Goal: Find specific page/section: Find specific page/section

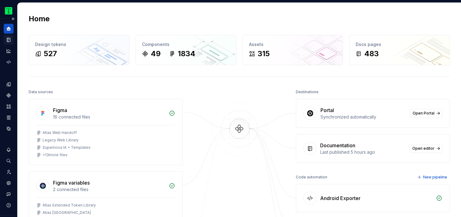
click at [8, 36] on div "Documentation" at bounding box center [9, 40] width 10 height 10
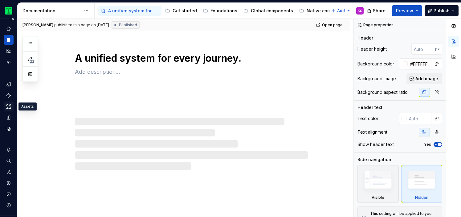
click at [9, 109] on div "Assets" at bounding box center [9, 106] width 10 height 10
type textarea "*"
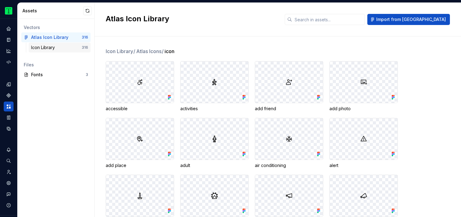
click at [63, 46] on div "Icon Library" at bounding box center [56, 47] width 51 height 6
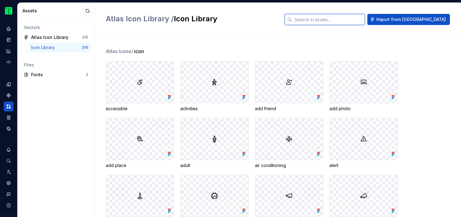
click at [365, 20] on input "text" at bounding box center [328, 19] width 73 height 11
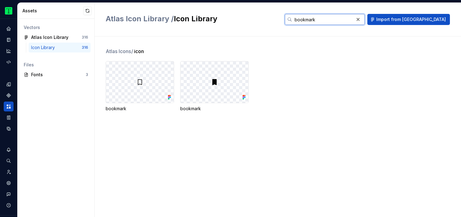
type input "bookmark"
click at [310, 104] on div "bookmark bookmark" at bounding box center [283, 86] width 355 height 51
click at [200, 81] on div at bounding box center [215, 81] width 68 height 41
click at [222, 104] on div "bookmark" at bounding box center [214, 86] width 68 height 51
click at [203, 104] on div "bookmark" at bounding box center [214, 86] width 68 height 51
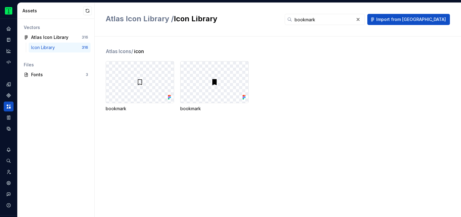
click at [199, 109] on div "bookmark" at bounding box center [214, 108] width 68 height 6
click at [228, 65] on div at bounding box center [215, 81] width 68 height 41
click at [220, 75] on div at bounding box center [215, 81] width 68 height 41
drag, startPoint x: 220, startPoint y: 75, endPoint x: 203, endPoint y: 90, distance: 22.7
click at [203, 90] on div at bounding box center [215, 81] width 68 height 41
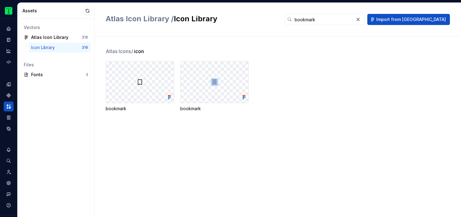
click at [203, 90] on div at bounding box center [215, 81] width 68 height 41
click at [126, 73] on div at bounding box center [140, 81] width 68 height 41
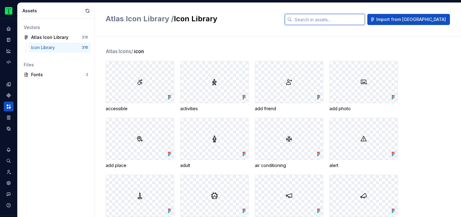
click at [343, 22] on input "text" at bounding box center [328, 19] width 73 height 11
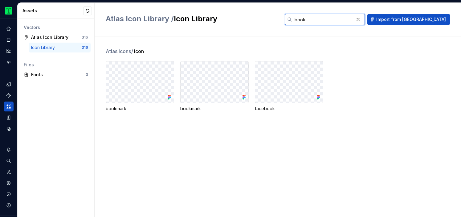
type input "book"
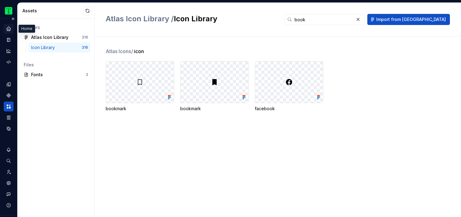
click at [6, 28] on icon "Home" at bounding box center [9, 29] width 6 height 6
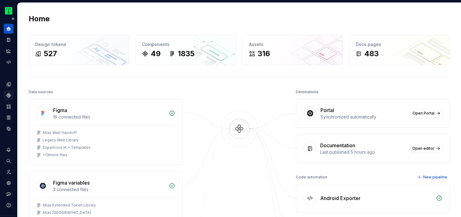
click at [9, 97] on icon "Components" at bounding box center [8, 95] width 4 height 4
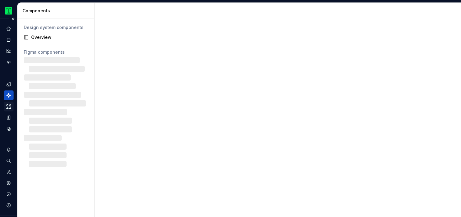
click at [5, 107] on div "Assets" at bounding box center [9, 106] width 10 height 10
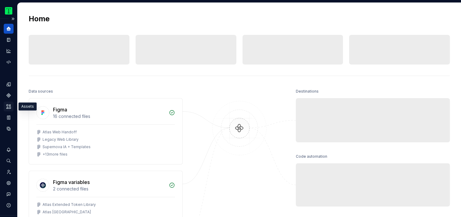
click at [10, 109] on div "Assets" at bounding box center [9, 106] width 10 height 10
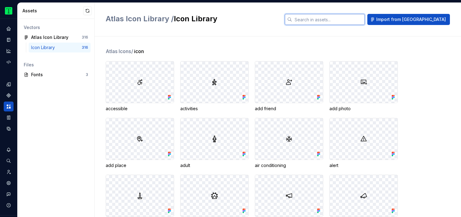
click at [358, 19] on input "text" at bounding box center [328, 19] width 73 height 11
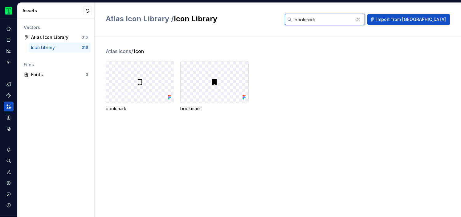
type input "bookmark"
click at [207, 78] on div at bounding box center [215, 81] width 68 height 41
click at [112, 76] on div at bounding box center [140, 81] width 68 height 41
click at [89, 13] on button "button" at bounding box center [87, 10] width 9 height 9
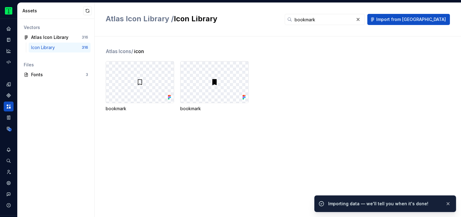
click at [200, 49] on div "Atlas Icons / icon" at bounding box center [283, 50] width 355 height 7
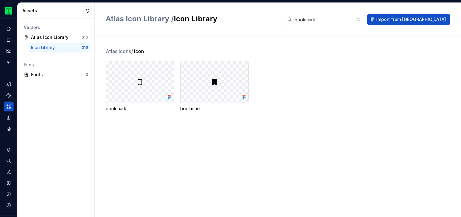
click at [263, 121] on div "Atlas Icons / icon bookmark bookmark" at bounding box center [283, 86] width 355 height 79
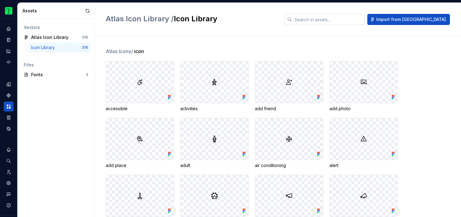
click at [332, 17] on input "text" at bounding box center [328, 19] width 73 height 11
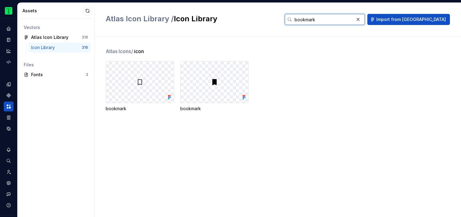
type input "bookmark"
click at [206, 83] on div at bounding box center [215, 81] width 68 height 41
click at [197, 106] on div "bookmark" at bounding box center [214, 108] width 68 height 6
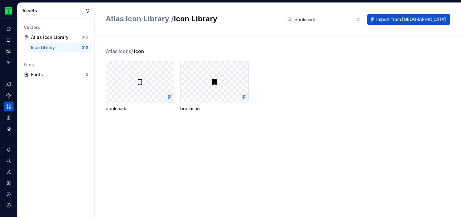
click at [86, 140] on div "Vectors Atlas Icon Library 316 Icon Library 316 Files Fonts 3" at bounding box center [56, 118] width 77 height 198
click at [9, 116] on icon "Storybook stories" at bounding box center [9, 118] width 6 height 6
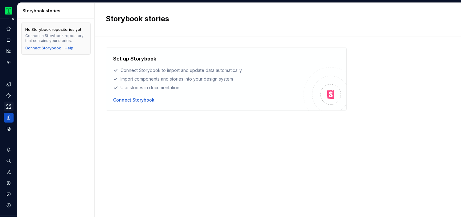
click at [6, 105] on icon "Assets" at bounding box center [9, 107] width 6 height 6
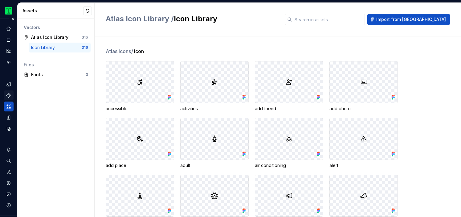
click at [10, 96] on icon "Components" at bounding box center [9, 95] width 6 height 6
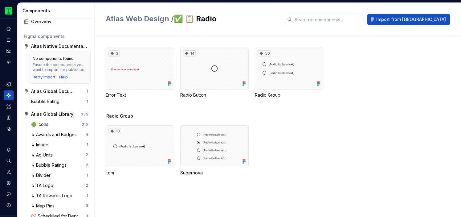
scroll to position [17, 0]
click at [44, 123] on div "🟢 Icons" at bounding box center [41, 123] width 20 height 6
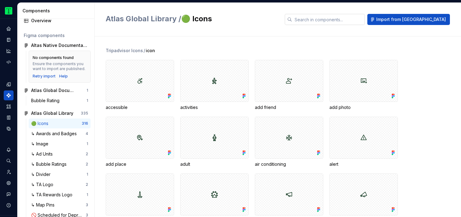
click at [363, 16] on input "text" at bounding box center [328, 19] width 73 height 11
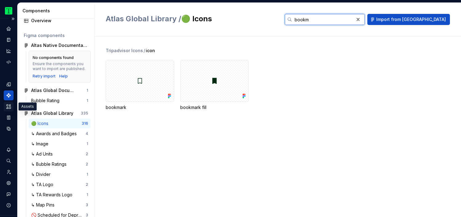
type input "bookm"
click at [10, 108] on icon "Assets" at bounding box center [8, 106] width 4 height 4
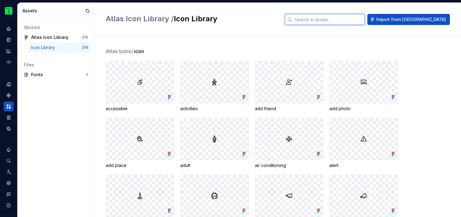
click at [333, 19] on input "text" at bounding box center [328, 19] width 73 height 11
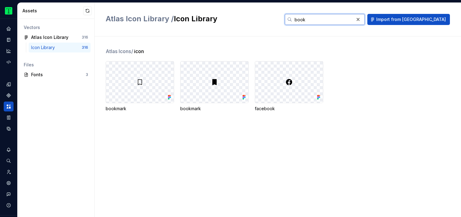
type input "book"
click at [9, 94] on icon "Components" at bounding box center [8, 95] width 4 height 4
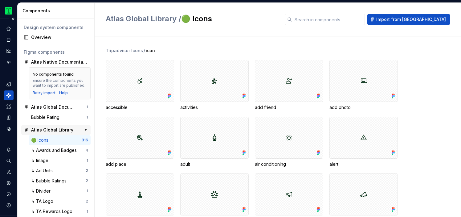
click at [52, 131] on div "Atlas Global Library" at bounding box center [52, 130] width 42 height 6
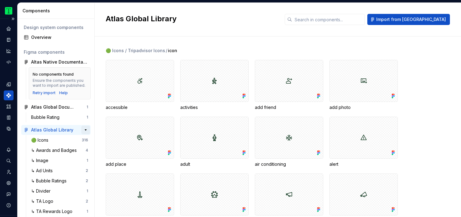
click at [86, 130] on button "button" at bounding box center [85, 129] width 9 height 9
click at [84, 140] on button "button" at bounding box center [85, 140] width 9 height 9
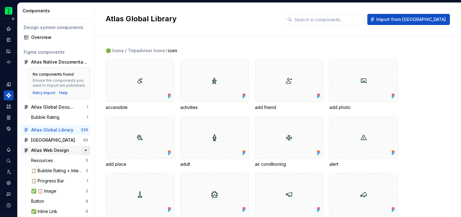
click at [86, 150] on button "button" at bounding box center [85, 150] width 9 height 9
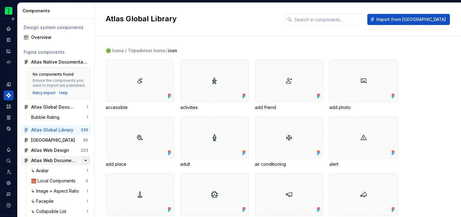
click at [87, 161] on button "button" at bounding box center [85, 160] width 9 height 9
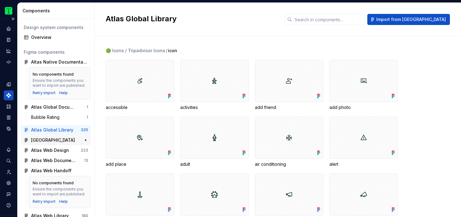
click at [67, 142] on div "[GEOGRAPHIC_DATA]" at bounding box center [53, 140] width 44 height 6
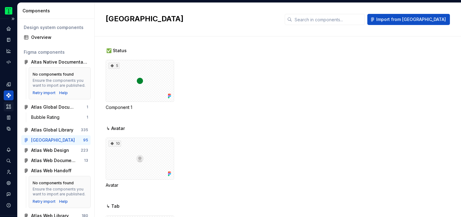
click at [9, 108] on icon "Assets" at bounding box center [8, 106] width 4 height 4
